Goal: Task Accomplishment & Management: Use online tool/utility

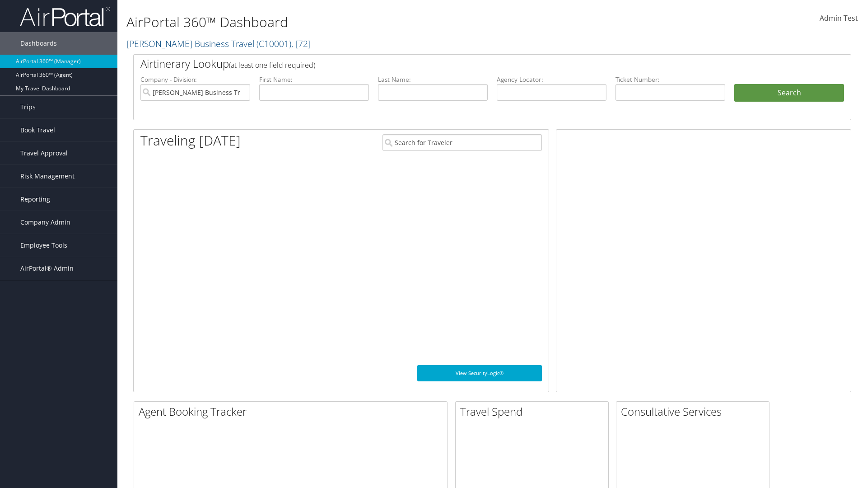
click at [59, 199] on link "Reporting" at bounding box center [58, 199] width 117 height 23
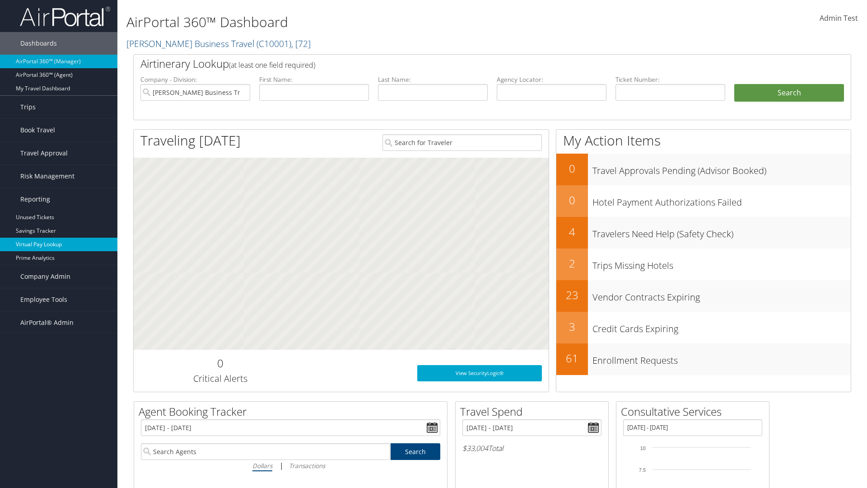
click at [59, 244] on link "Virtual Pay Lookup" at bounding box center [58, 245] width 117 height 14
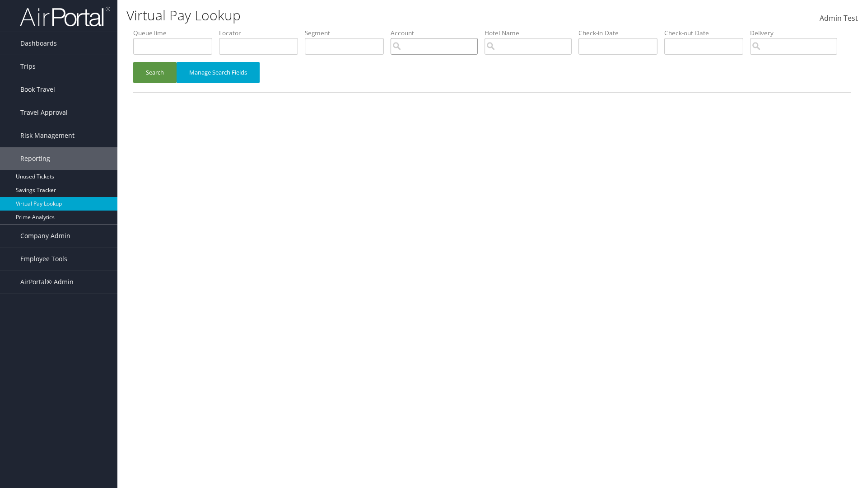
click at [434, 46] on input "search" at bounding box center [434, 46] width 87 height 17
type input "weatherby"
